Goal: Information Seeking & Learning: Learn about a topic

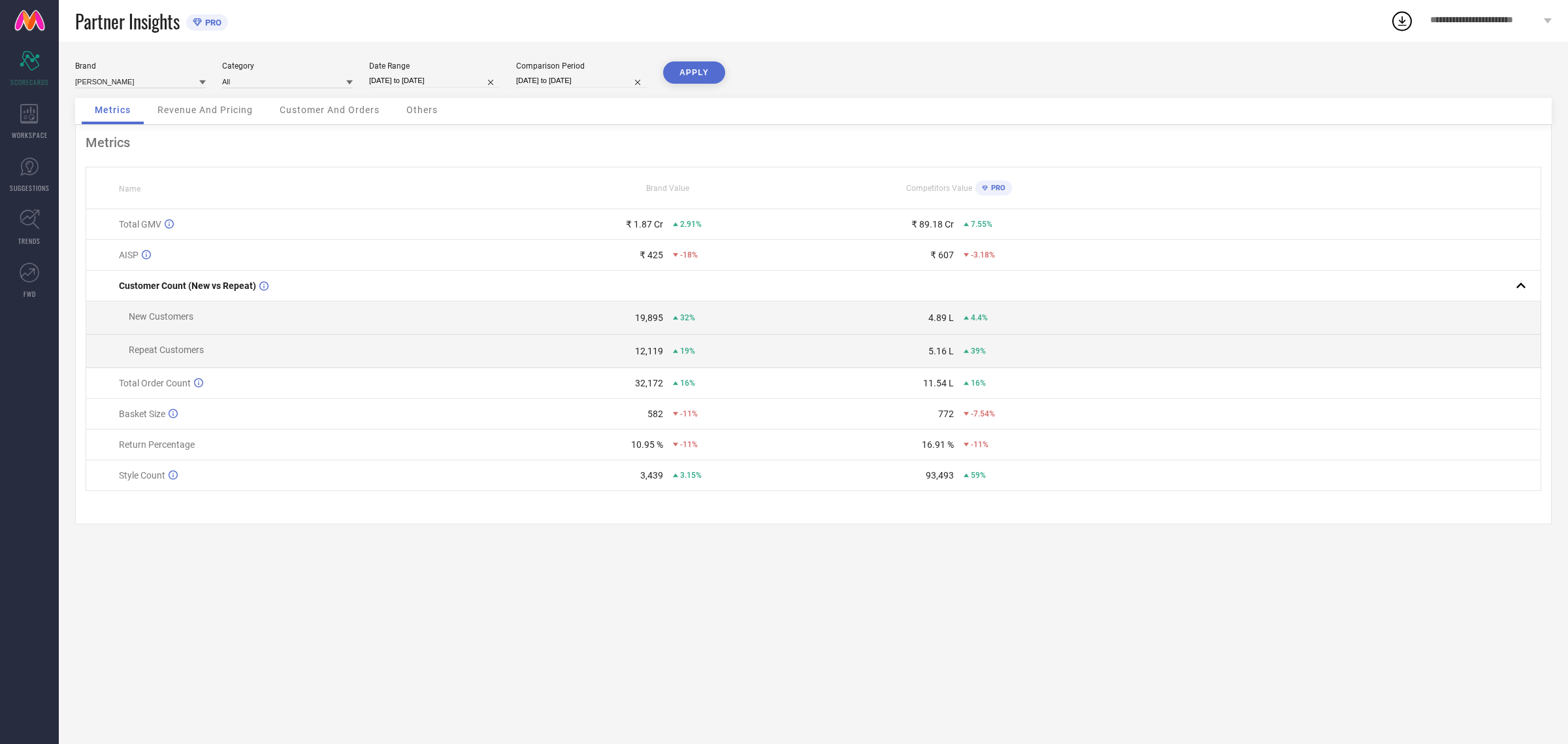
click at [192, 110] on span "Revenue And Pricing" at bounding box center [205, 110] width 95 height 10
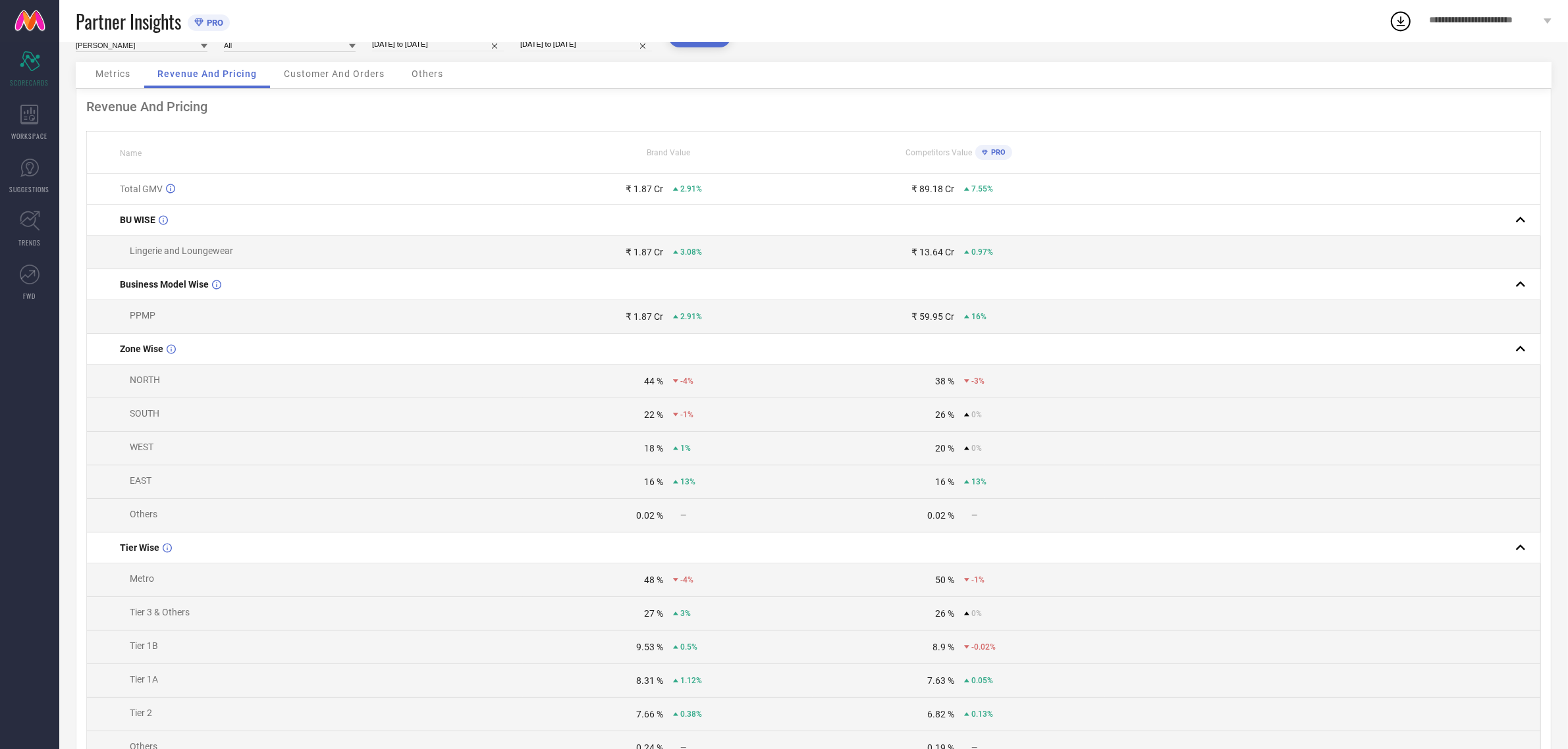
scroll to position [37, 0]
click at [27, 121] on icon at bounding box center [29, 114] width 18 height 19
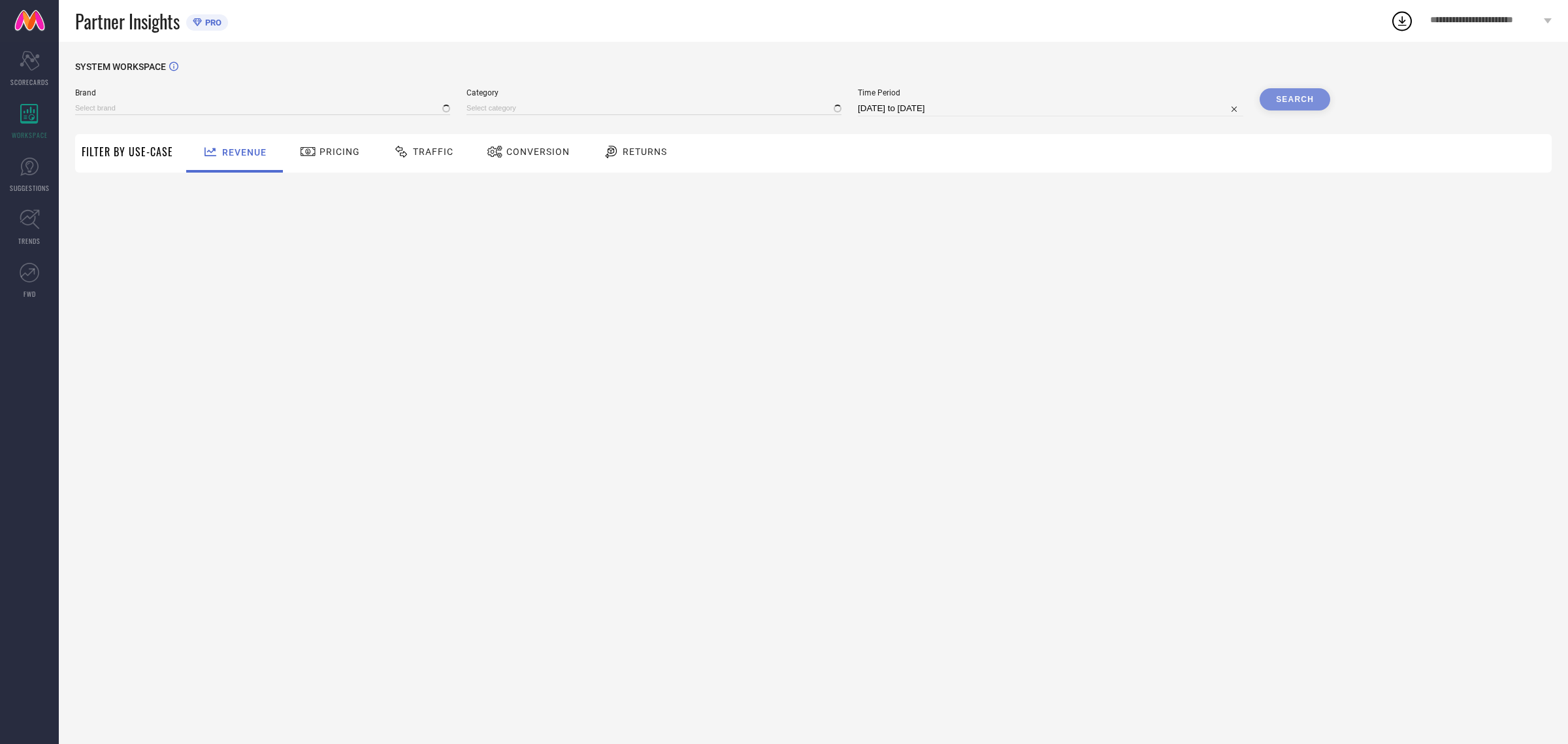
type input "[PERSON_NAME]"
type input "All"
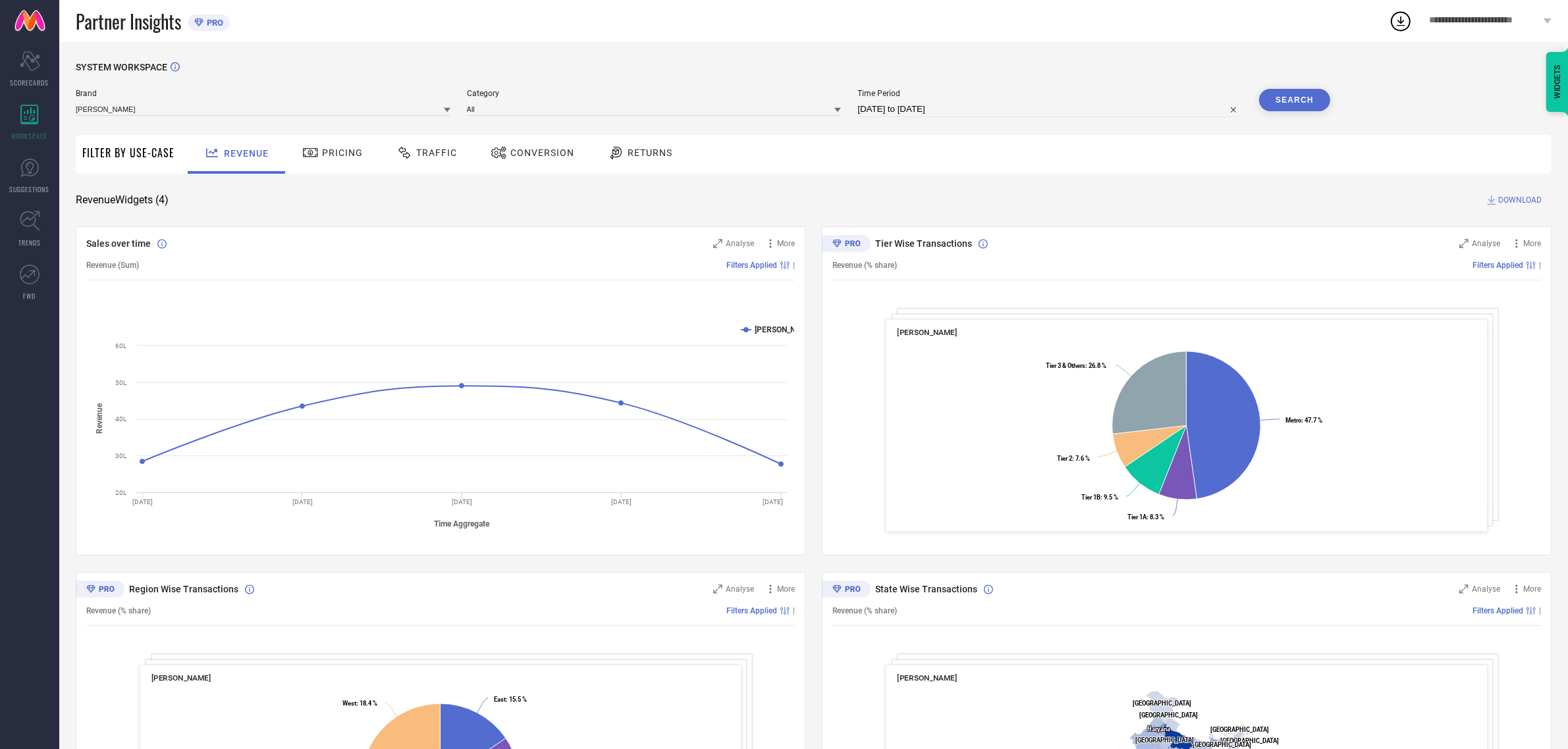
select select "6"
select select "2025"
select select "7"
select select "2025"
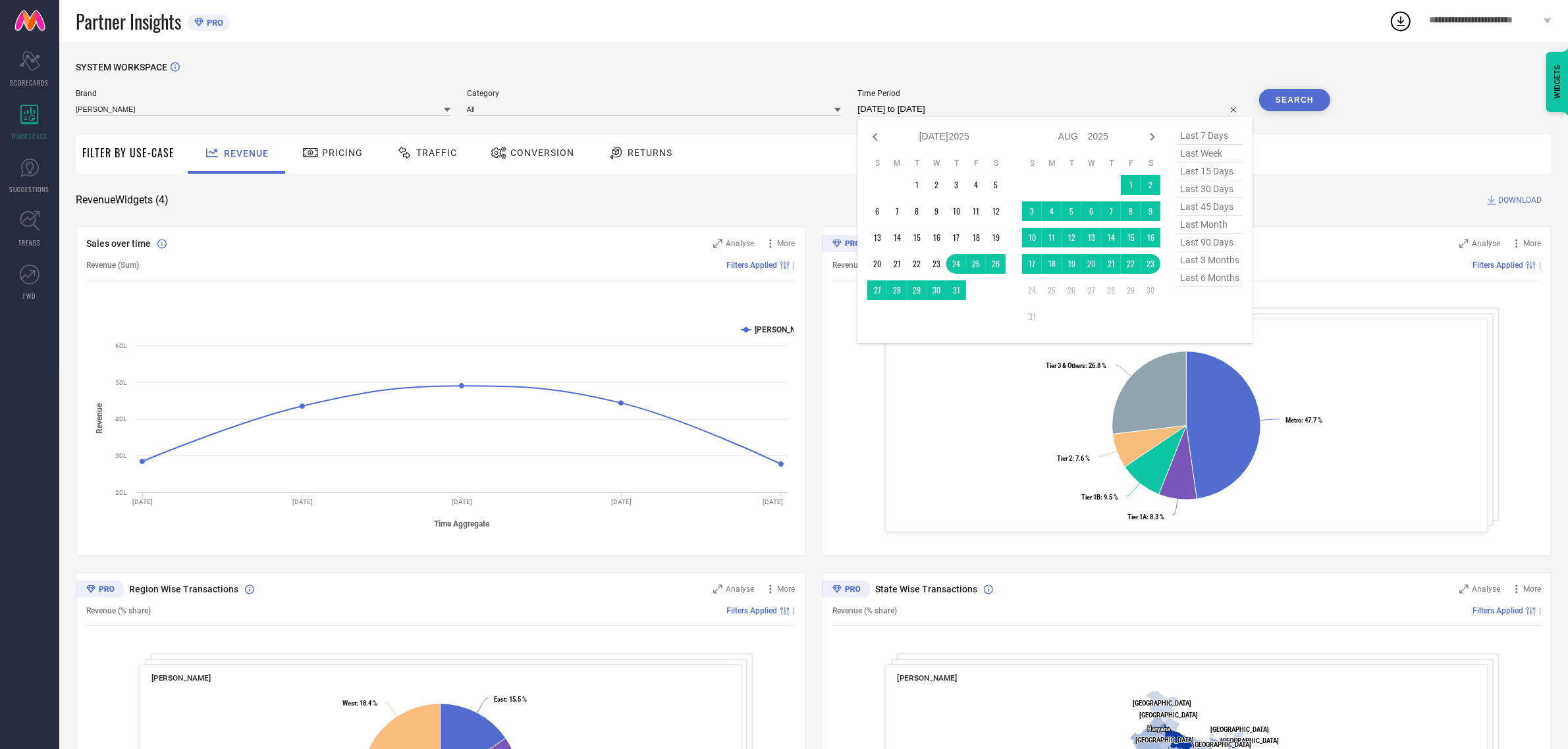
click at [939, 110] on input "[DATE] to [DATE]" at bounding box center [1050, 109] width 385 height 16
click at [1199, 287] on span "last 6 months" at bounding box center [1209, 278] width 66 height 18
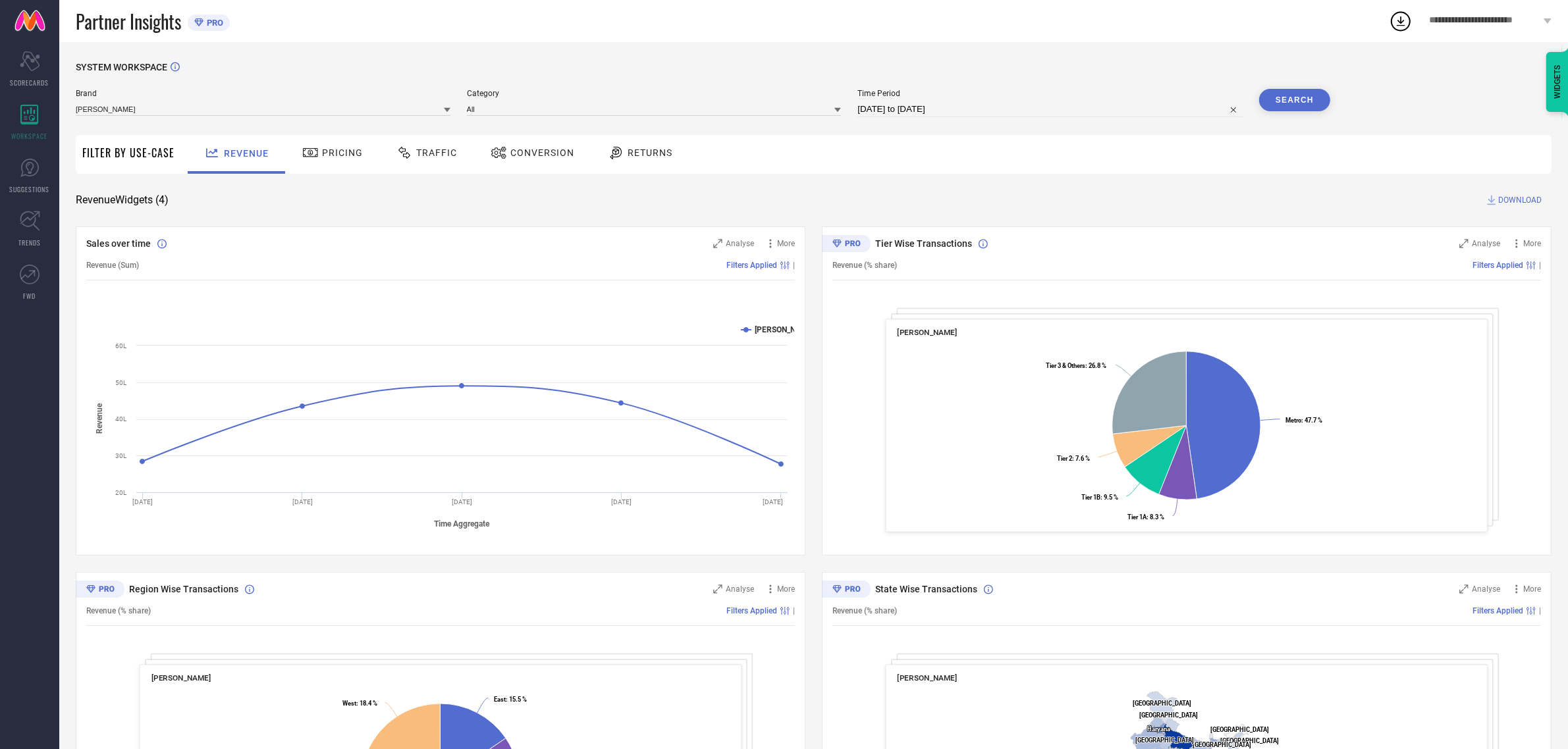
type input "[DATE] to [DATE]"
click at [1298, 100] on button "Search" at bounding box center [1295, 100] width 71 height 23
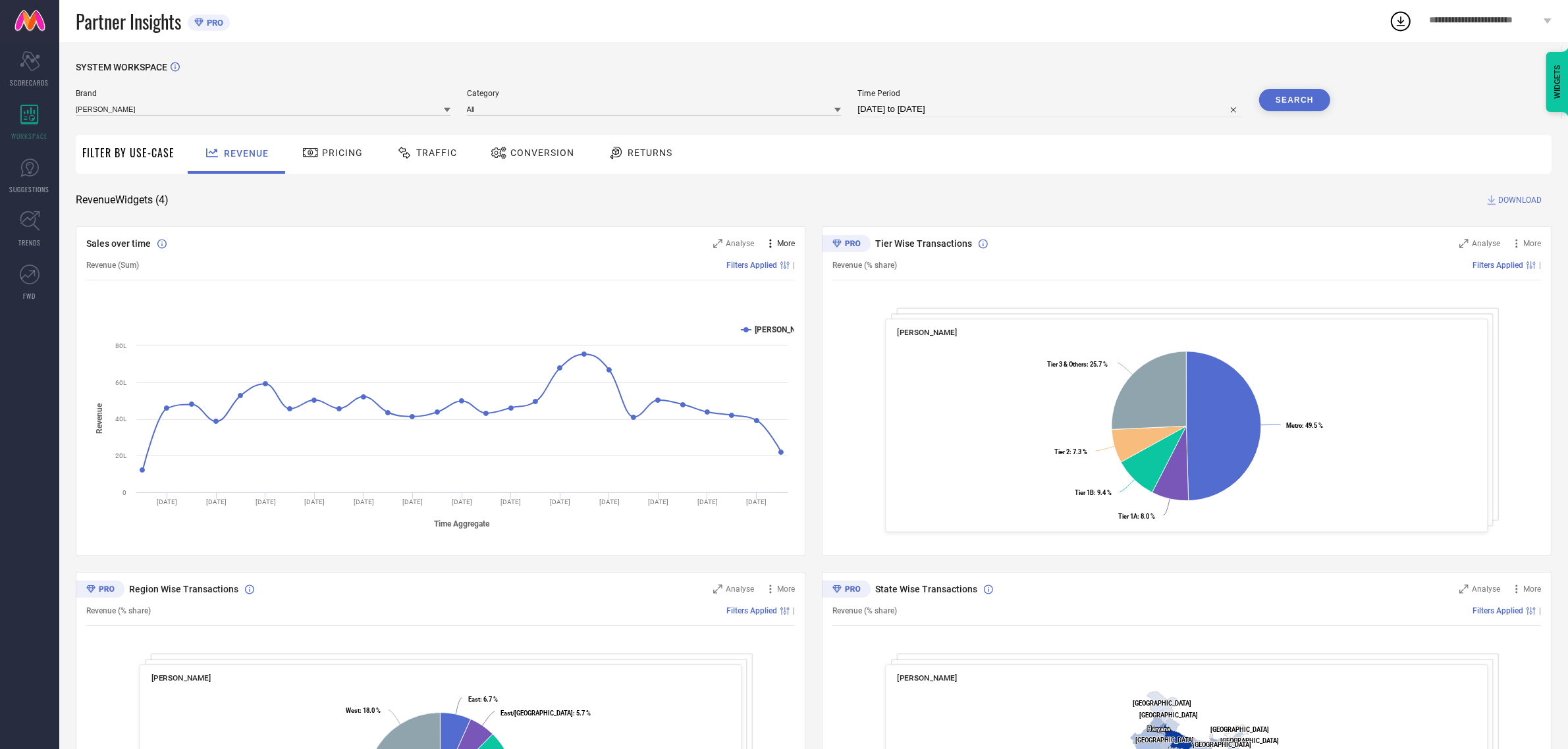
click at [768, 245] on icon at bounding box center [770, 244] width 14 height 13
click at [727, 241] on span "Analyse" at bounding box center [740, 243] width 29 height 9
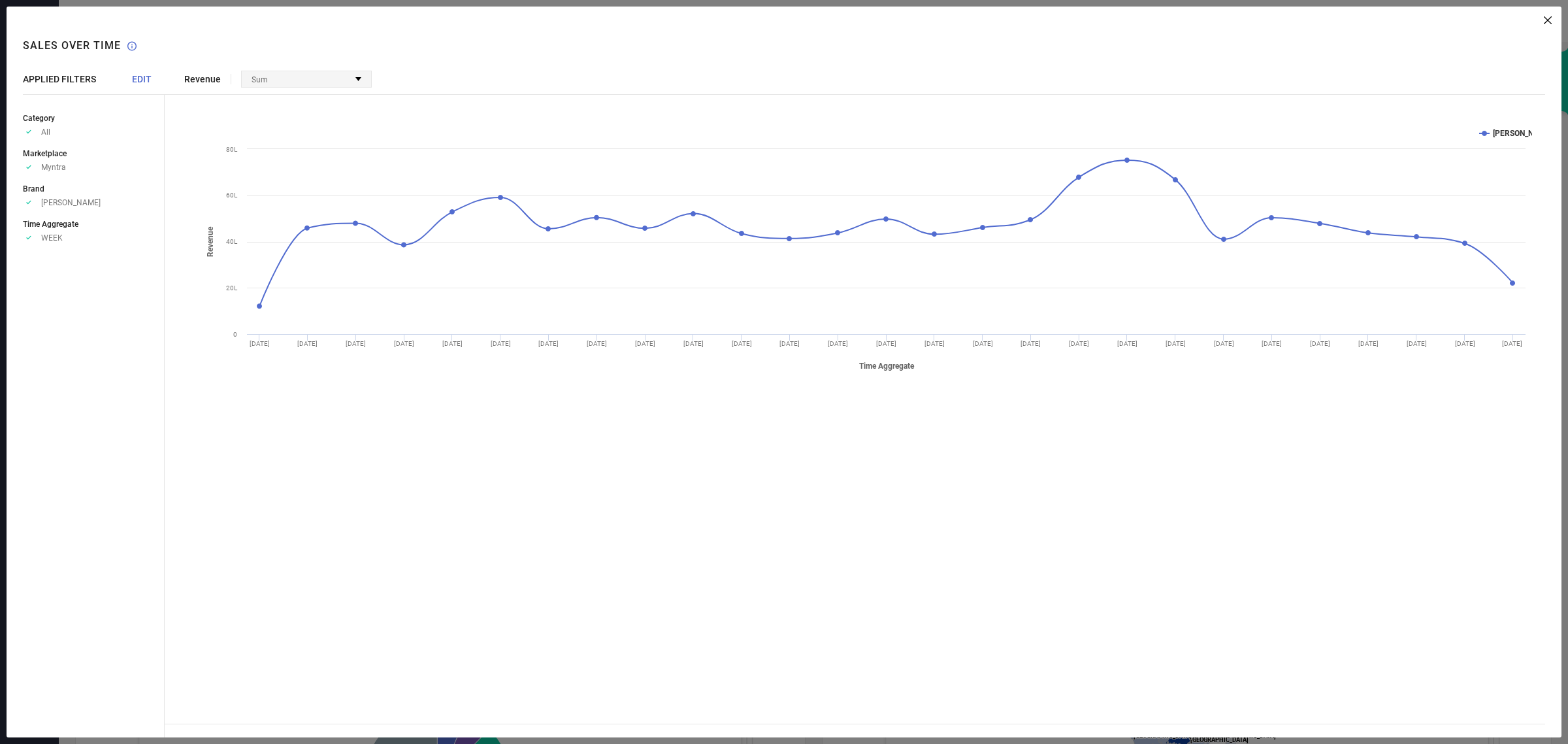
click at [302, 77] on div "Sum" at bounding box center [307, 79] width 129 height 16
click at [479, 509] on div "Created with Highcharts 9.3.3 Time Aggregate Revenue [PERSON_NAME] [DATE] [DATE…" at bounding box center [864, 414] width 1361 height 619
click at [1549, 17] on icon at bounding box center [1547, 20] width 8 height 8
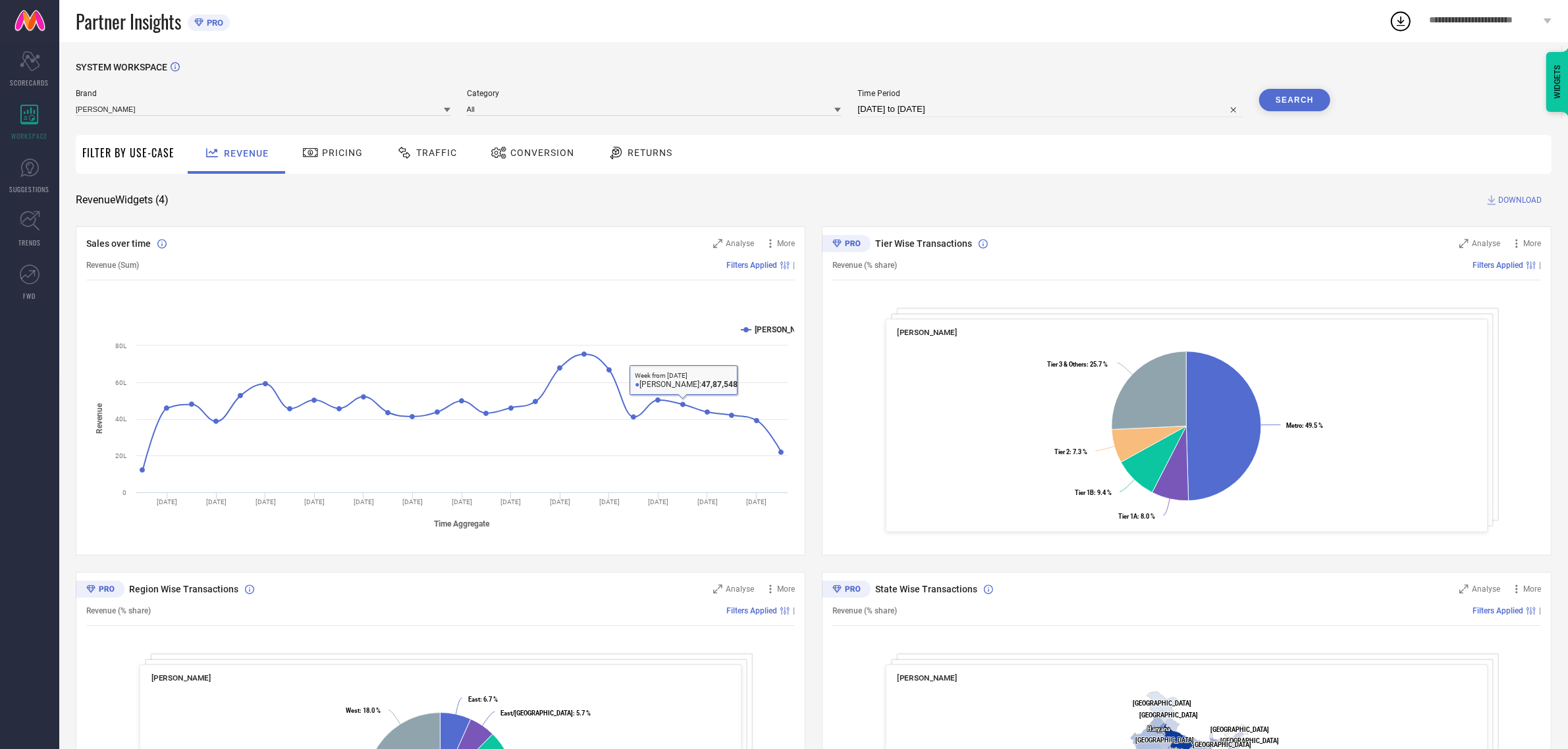
scroll to position [172, 0]
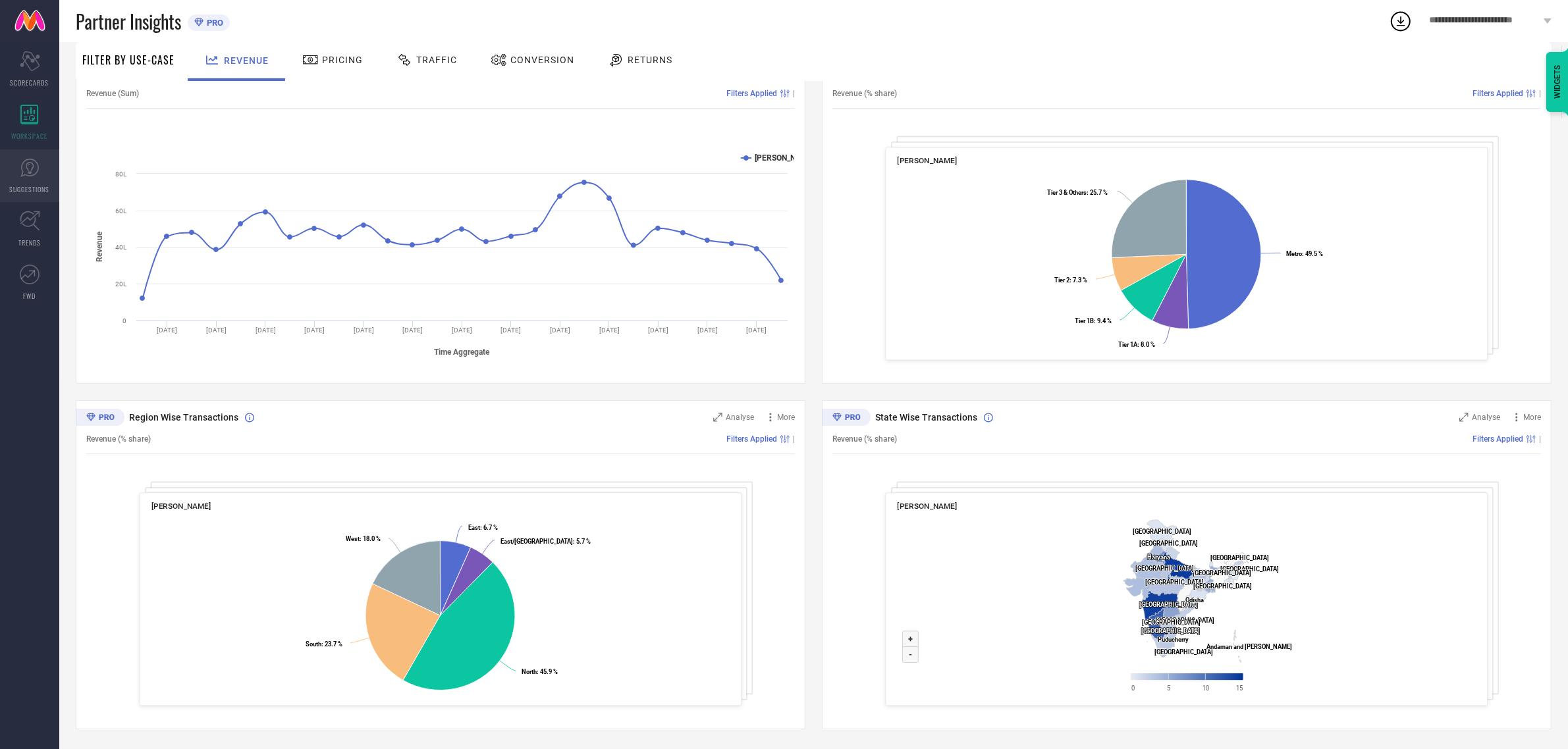
click at [26, 172] on icon at bounding box center [29, 167] width 19 height 19
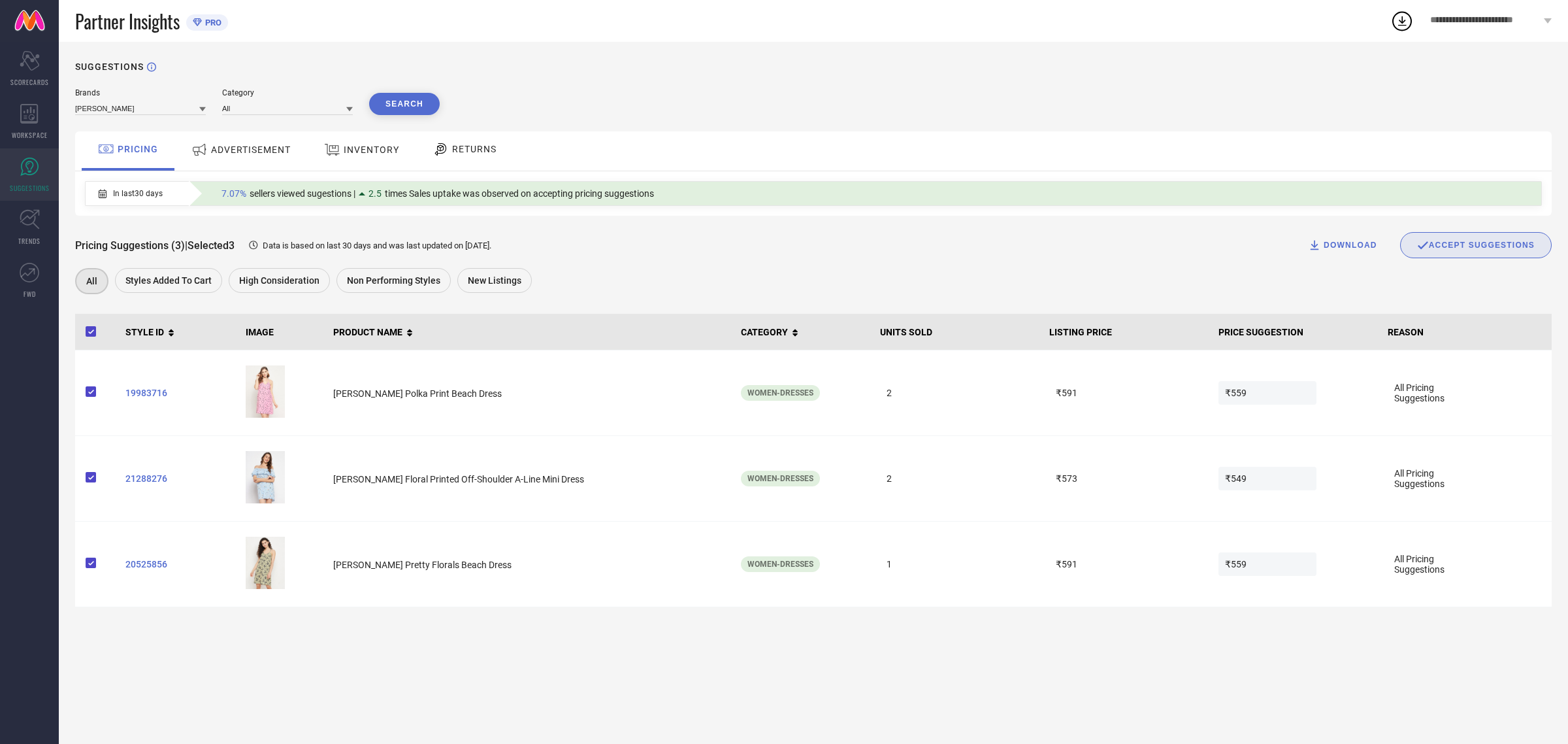
click at [367, 147] on span "INVENTORY" at bounding box center [371, 149] width 55 height 10
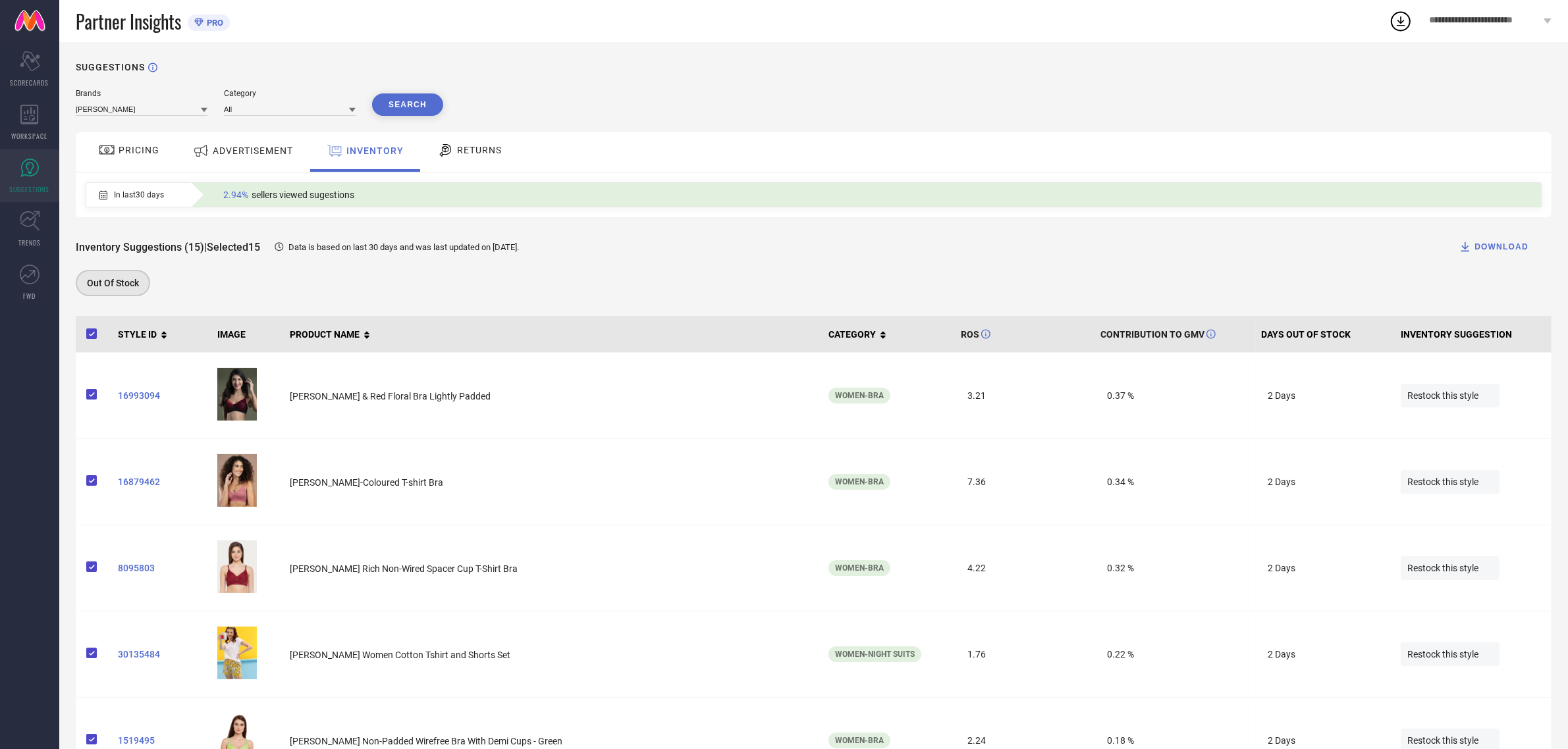
click at [130, 153] on span "PRICING" at bounding box center [138, 150] width 41 height 10
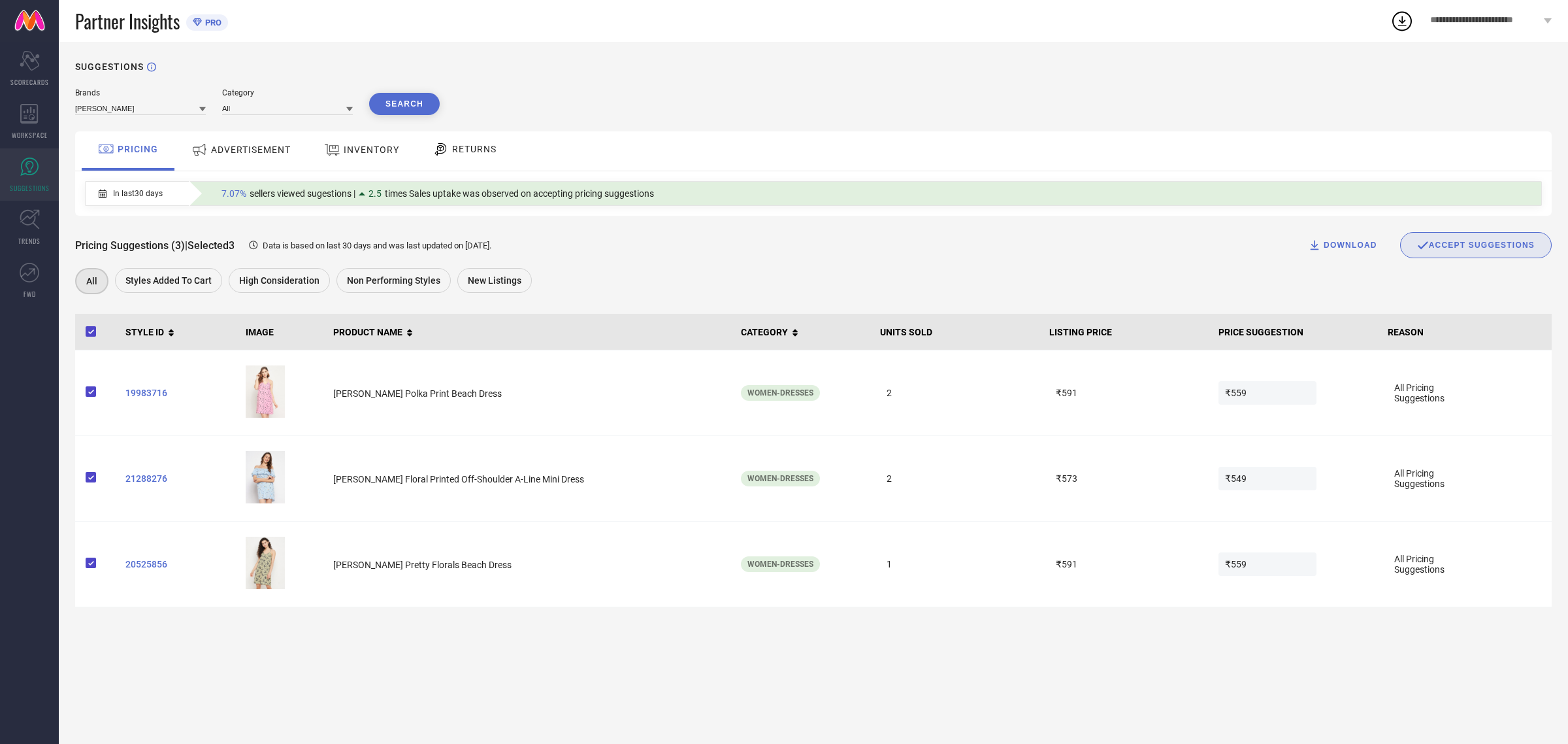
click at [239, 151] on span "ADVERTISEMENT" at bounding box center [250, 149] width 80 height 10
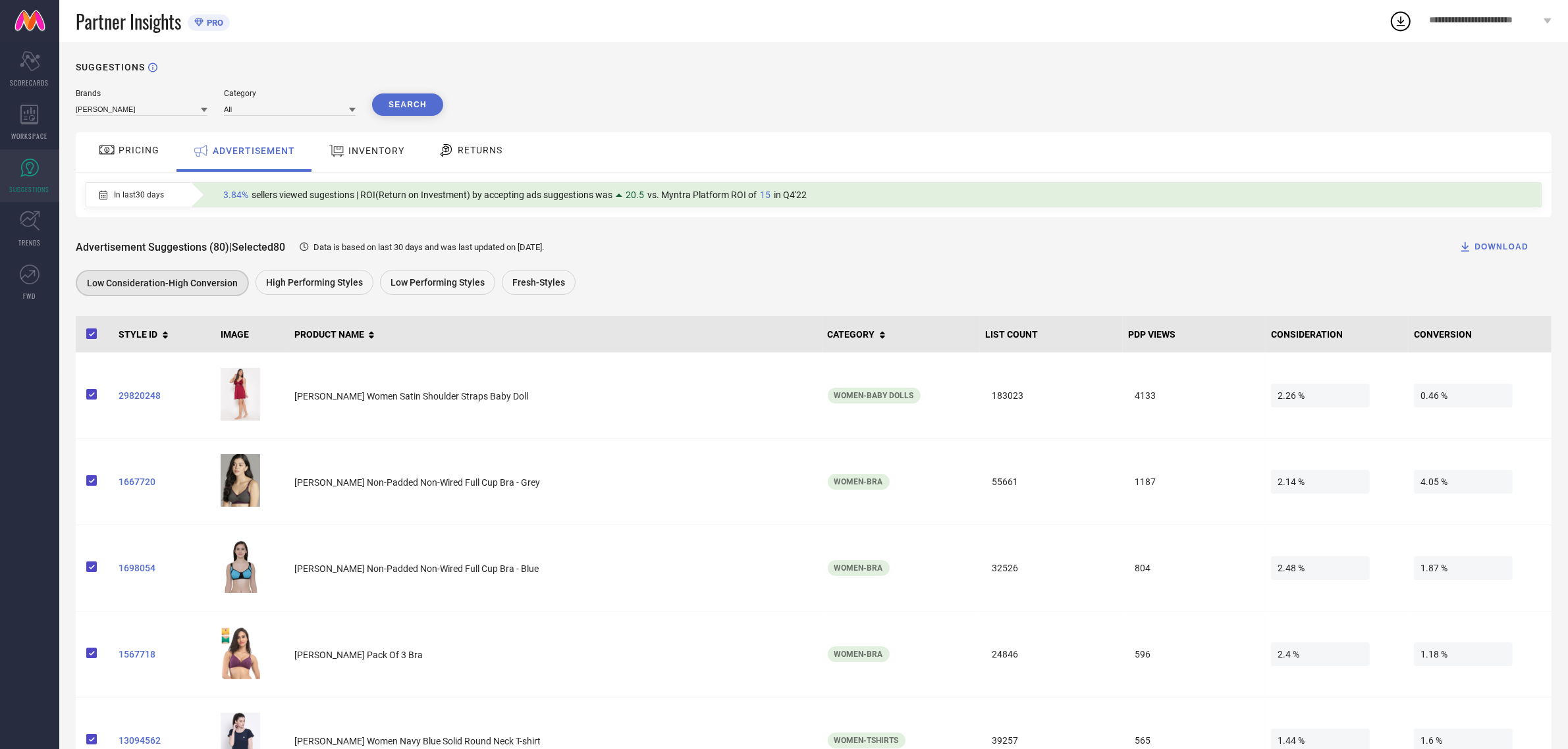
click at [1479, 252] on div "DOWNLOAD" at bounding box center [1493, 247] width 70 height 13
click at [532, 287] on span "Fresh-Styles" at bounding box center [538, 282] width 52 height 10
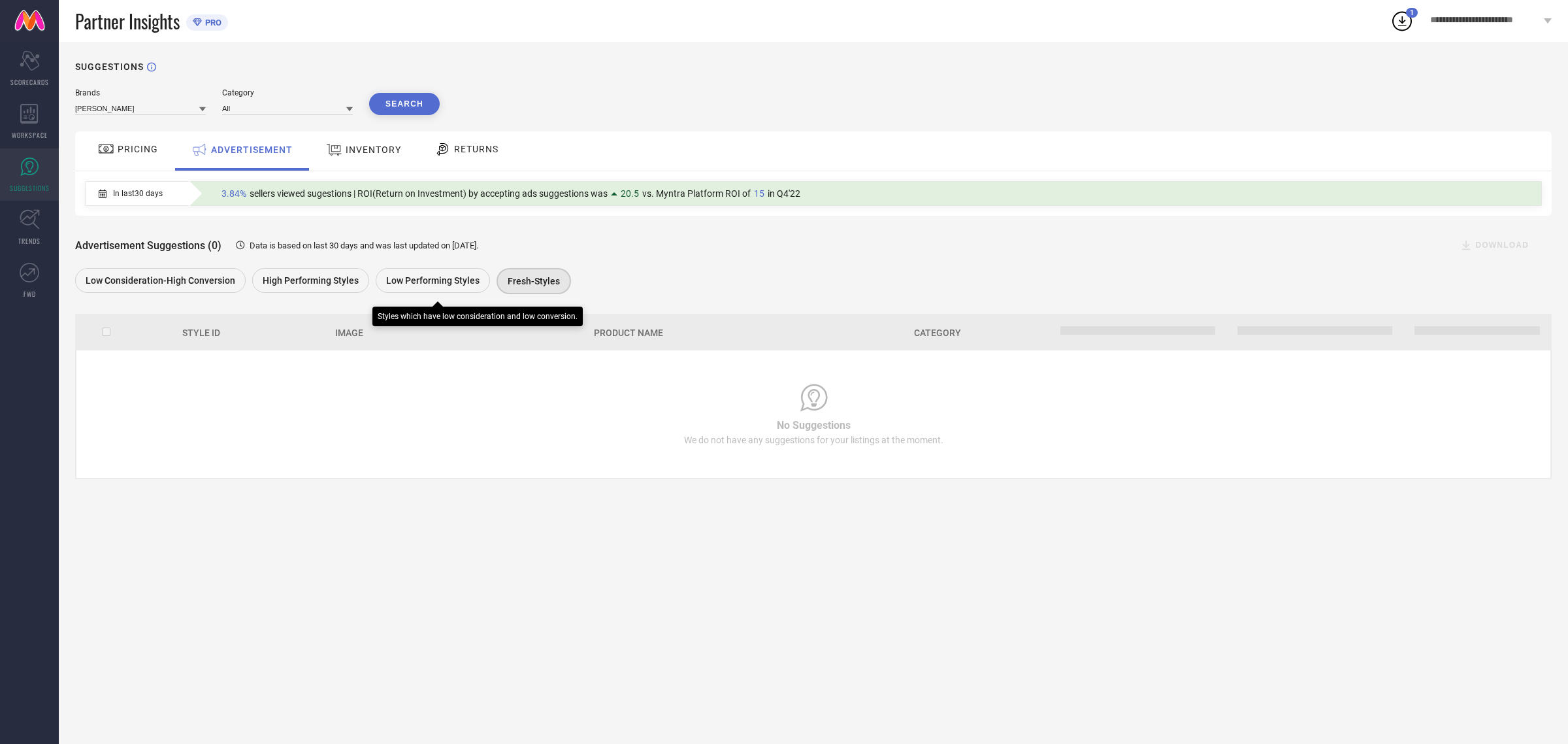
click at [410, 285] on span "Low Performing Styles" at bounding box center [433, 280] width 94 height 10
click at [286, 280] on span "High Performing Styles" at bounding box center [311, 280] width 96 height 10
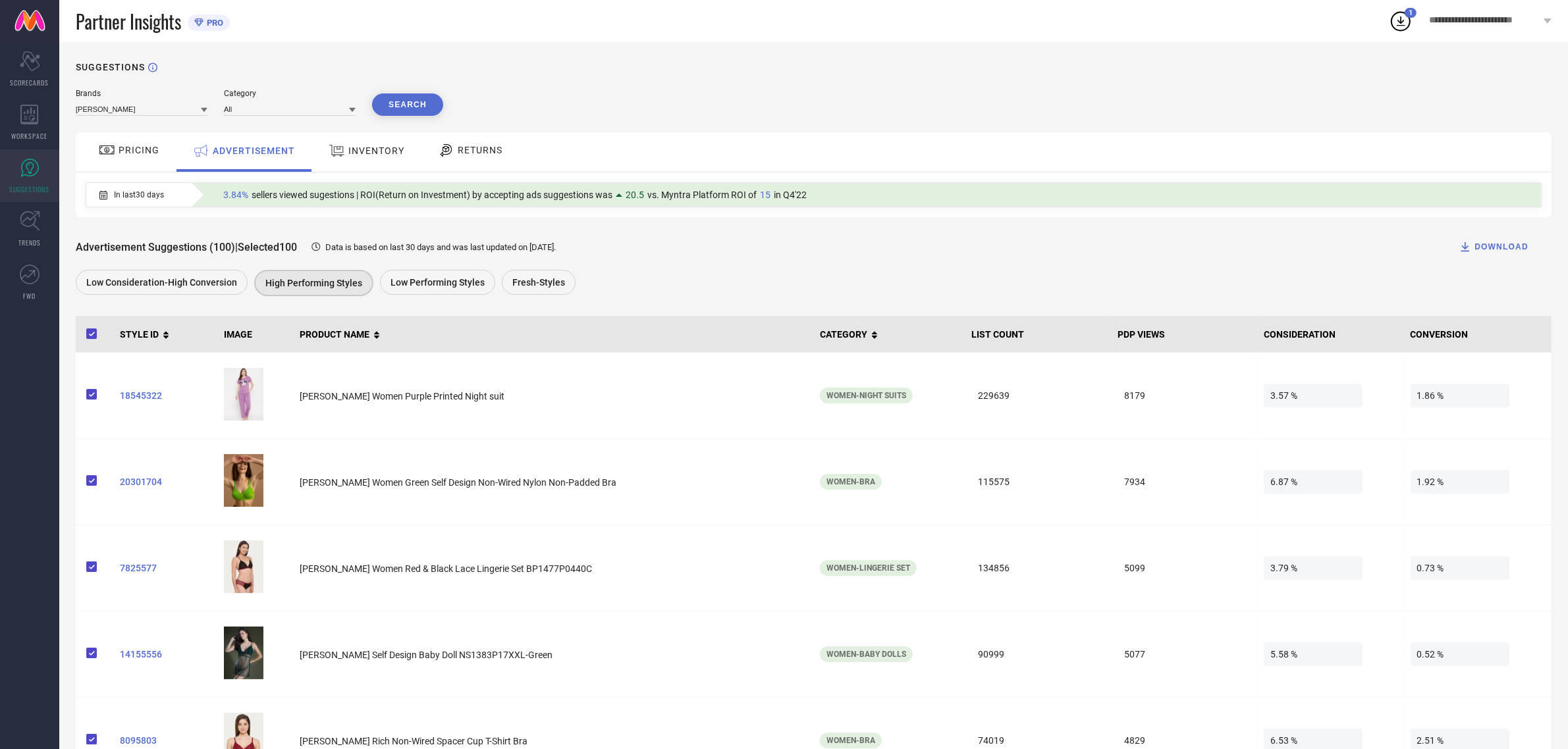
click at [1489, 250] on div "DOWNLOAD" at bounding box center [1493, 247] width 70 height 13
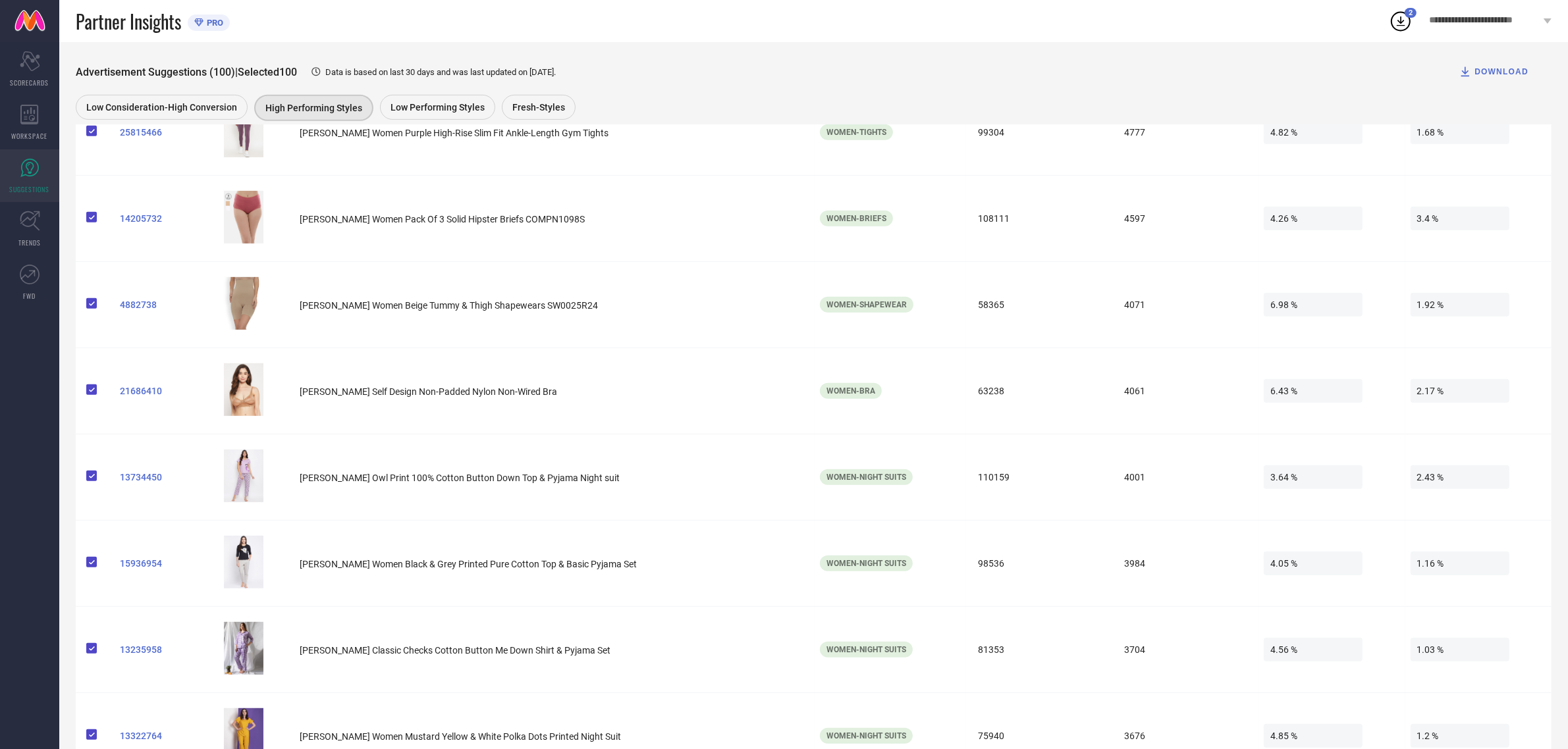
scroll to position [695, 0]
click at [139, 104] on span "Low Consideration-High Conversion" at bounding box center [161, 107] width 151 height 10
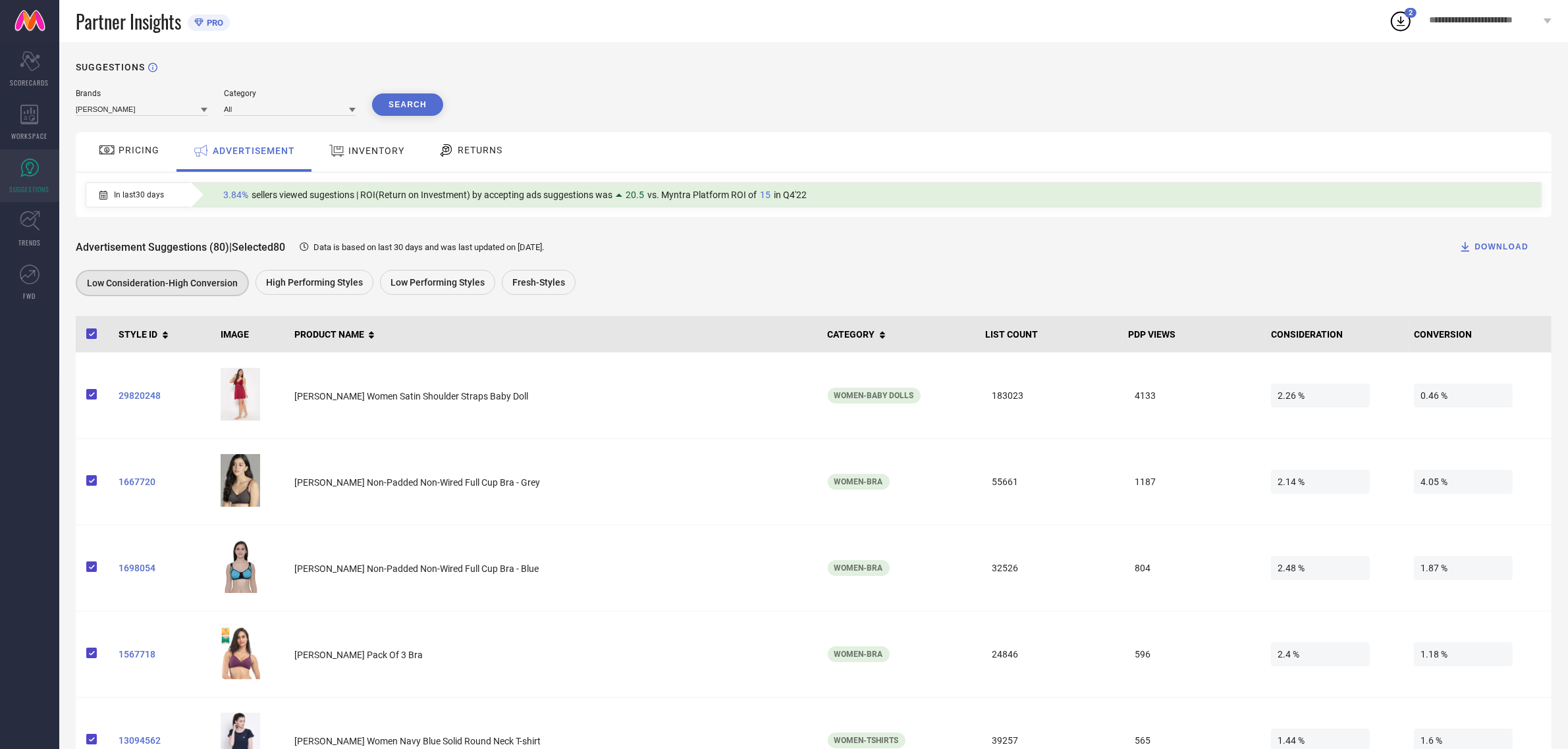
click at [1495, 244] on div "DOWNLOAD" at bounding box center [1493, 247] width 70 height 13
